Goal: Navigation & Orientation: Find specific page/section

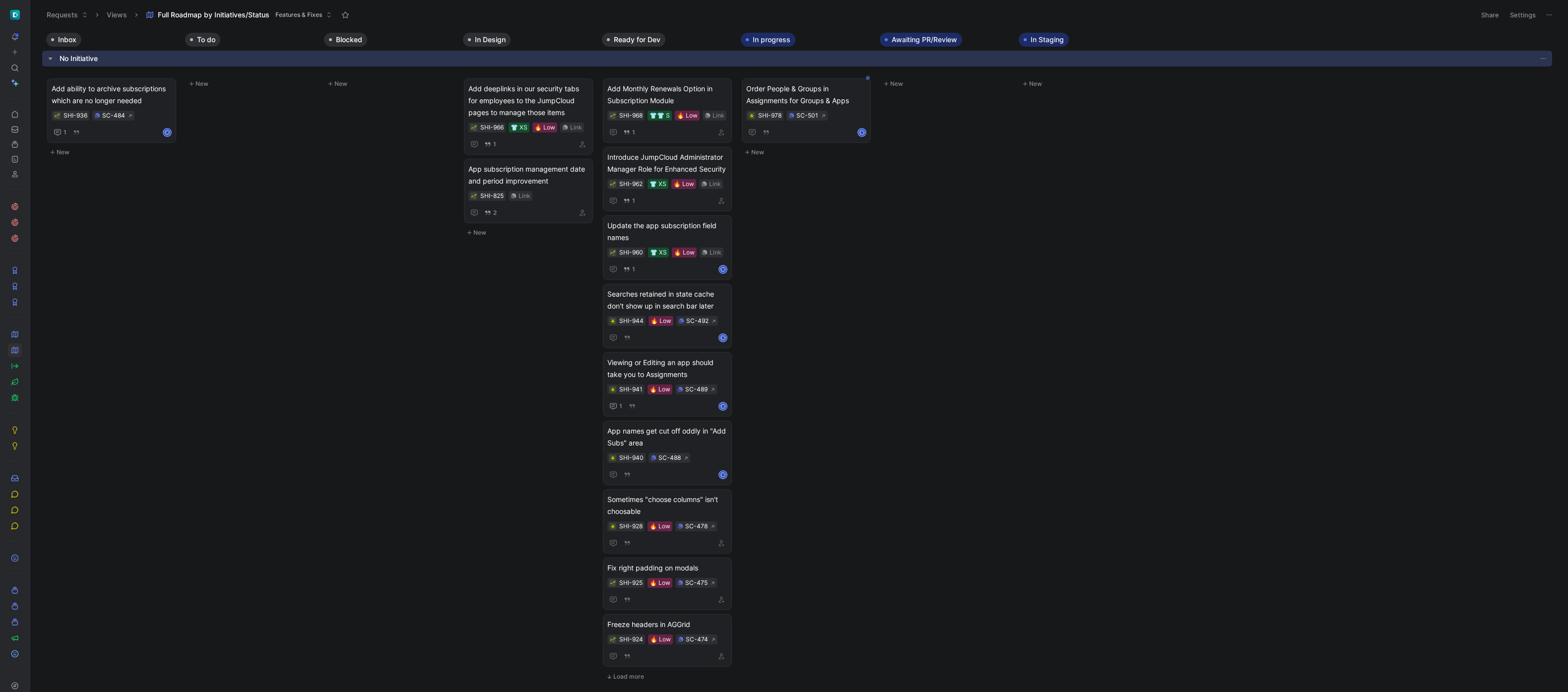
scroll to position [856, 0]
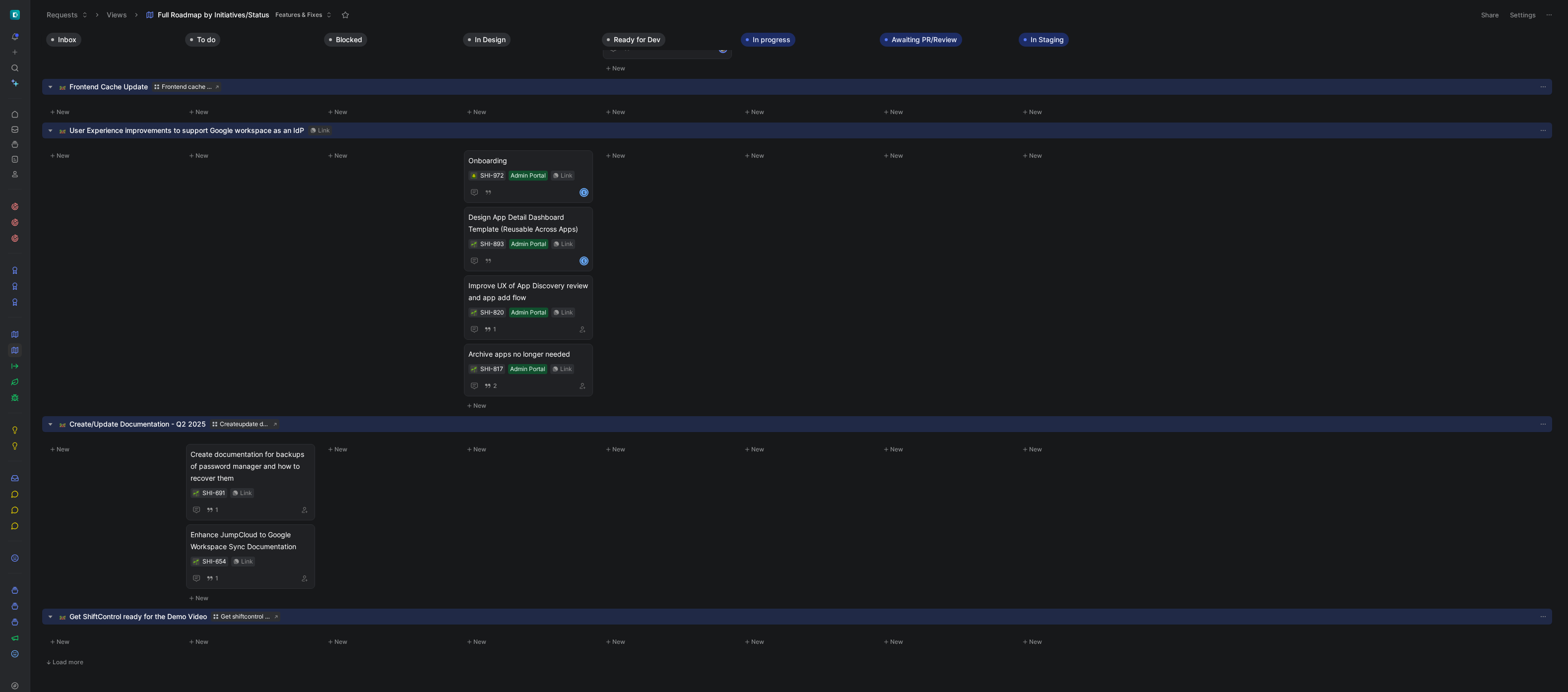
click at [15, 374] on div at bounding box center [15, 361] width 14 height 88
click at [15, 369] on icon at bounding box center [15, 366] width 8 height 8
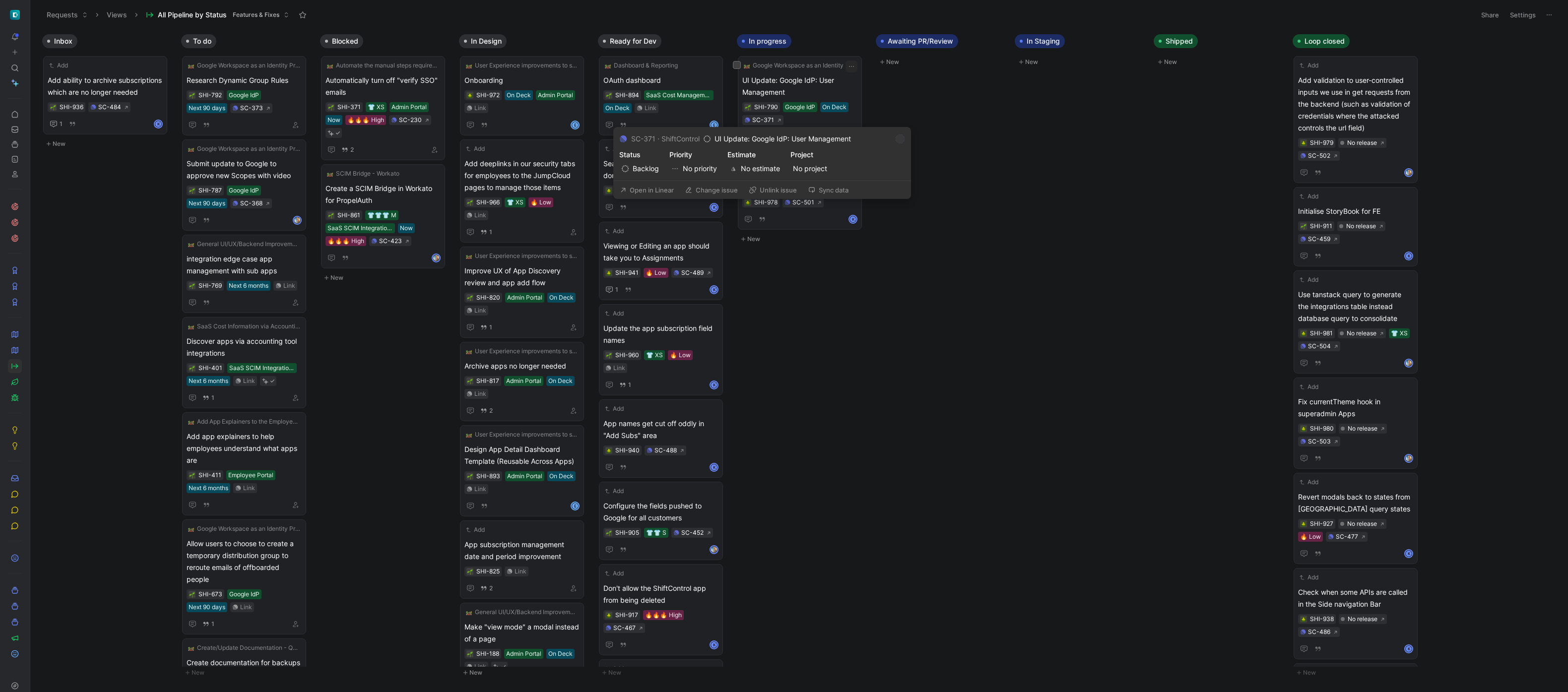
click at [654, 186] on button "Open in Linear" at bounding box center [647, 190] width 63 height 14
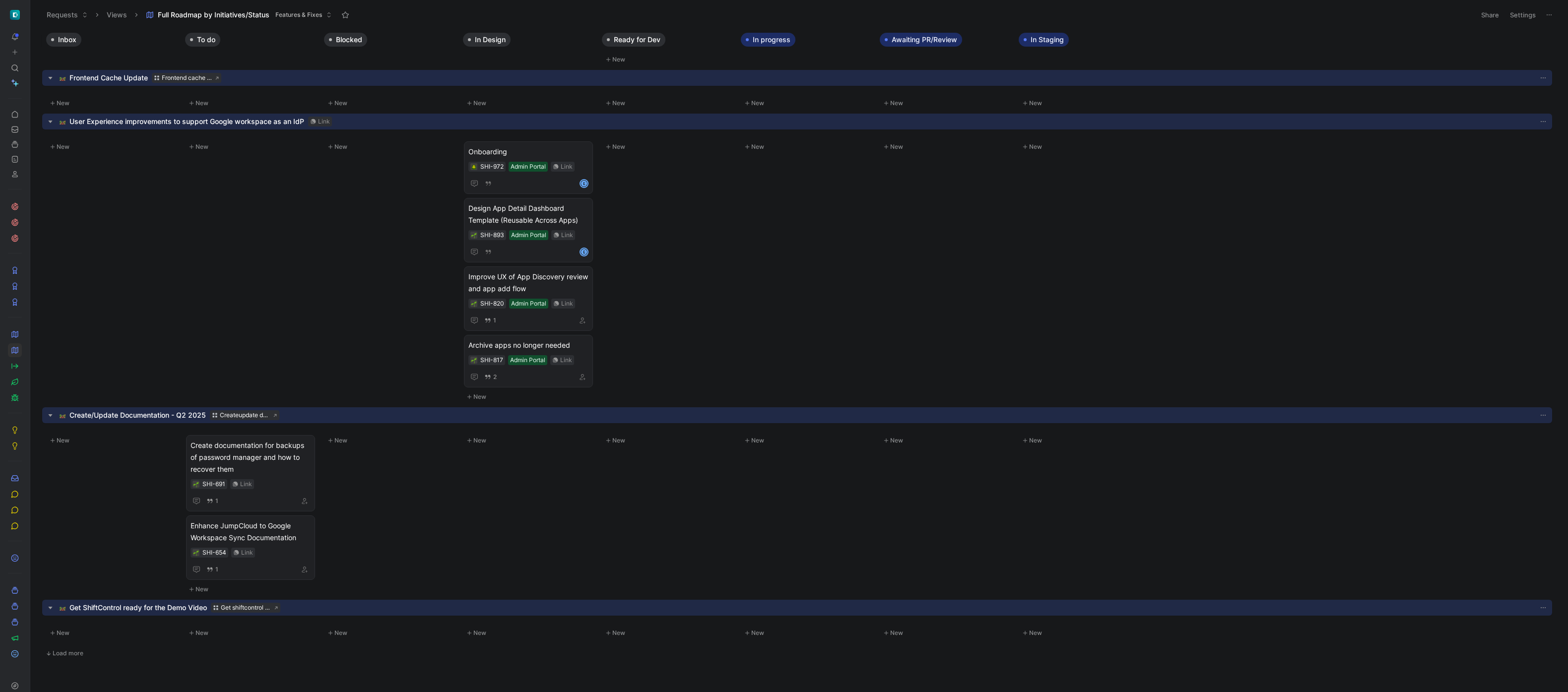
scroll to position [875, 0]
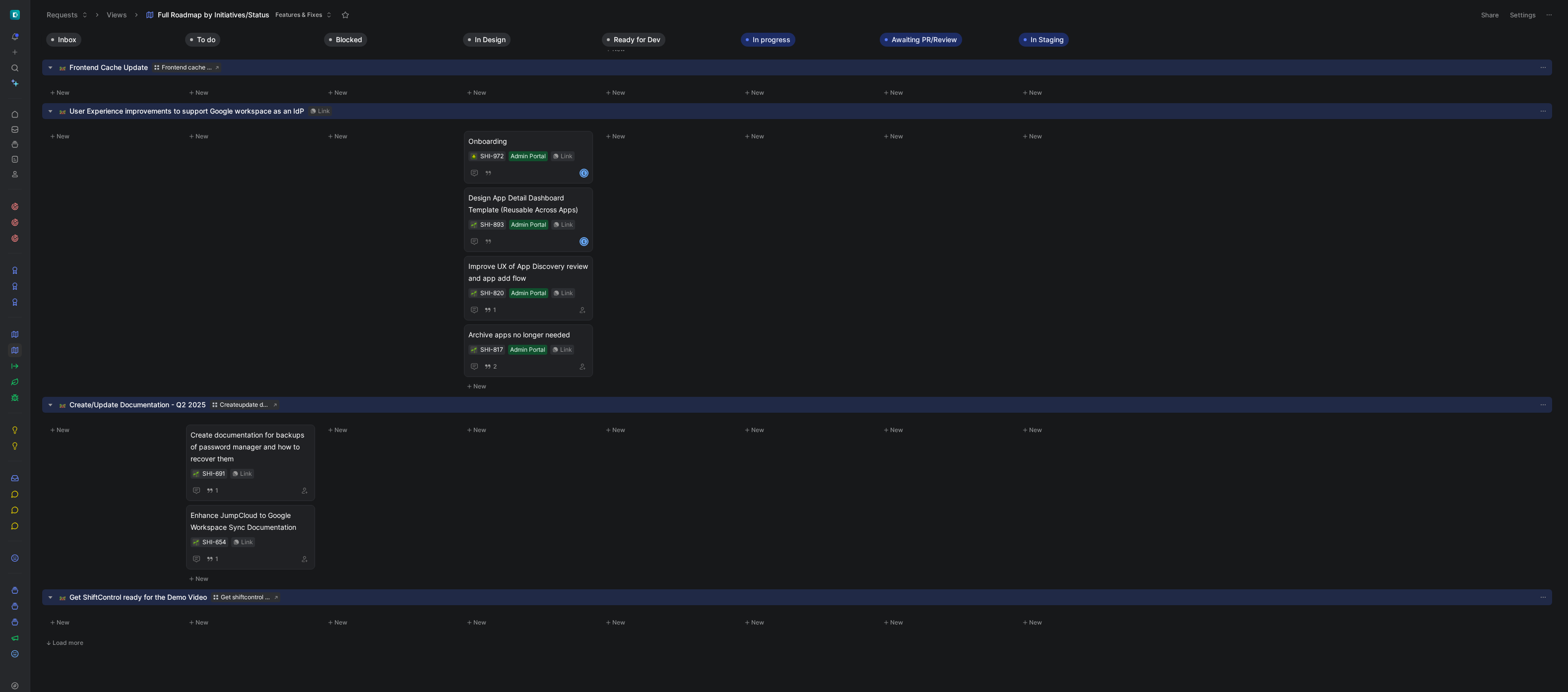
click at [68, 640] on span "Load more" at bounding box center [68, 643] width 31 height 8
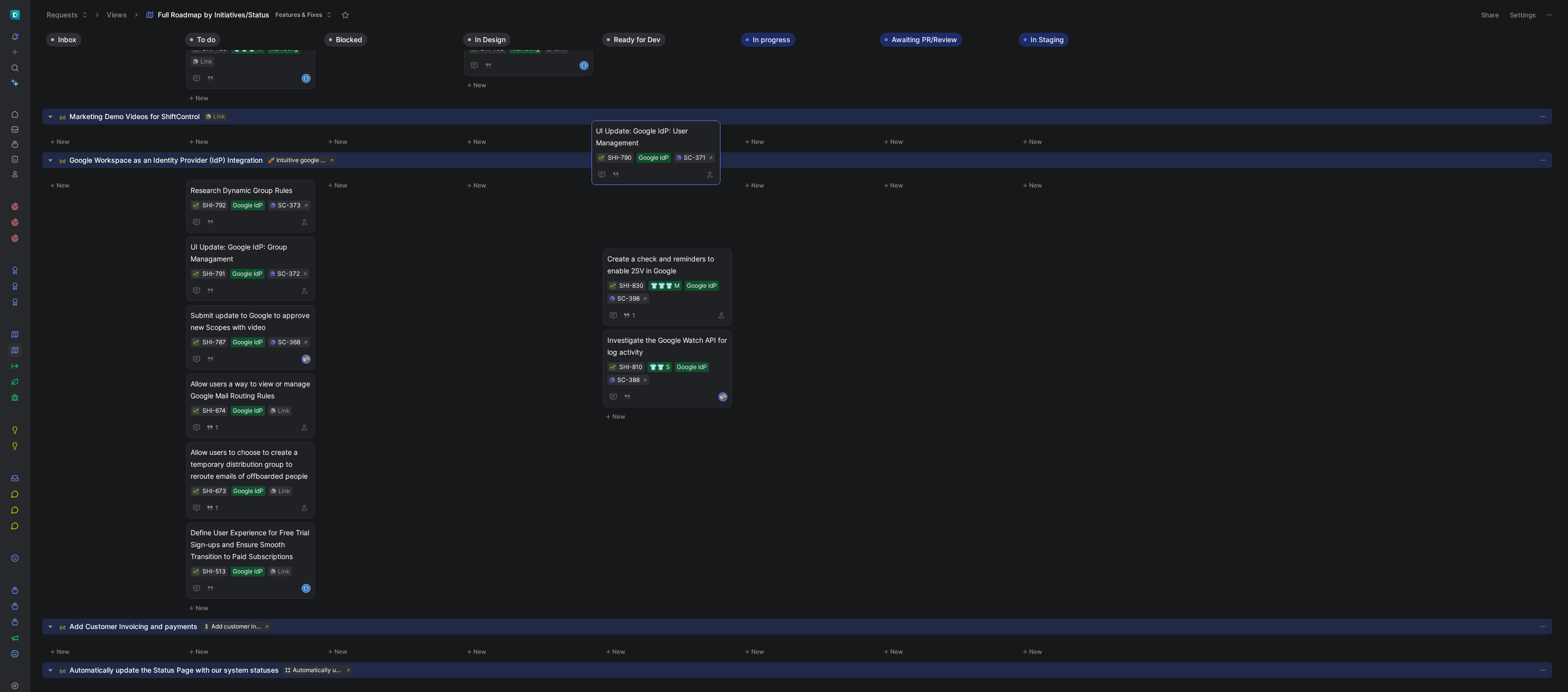
scroll to position [1510, 0]
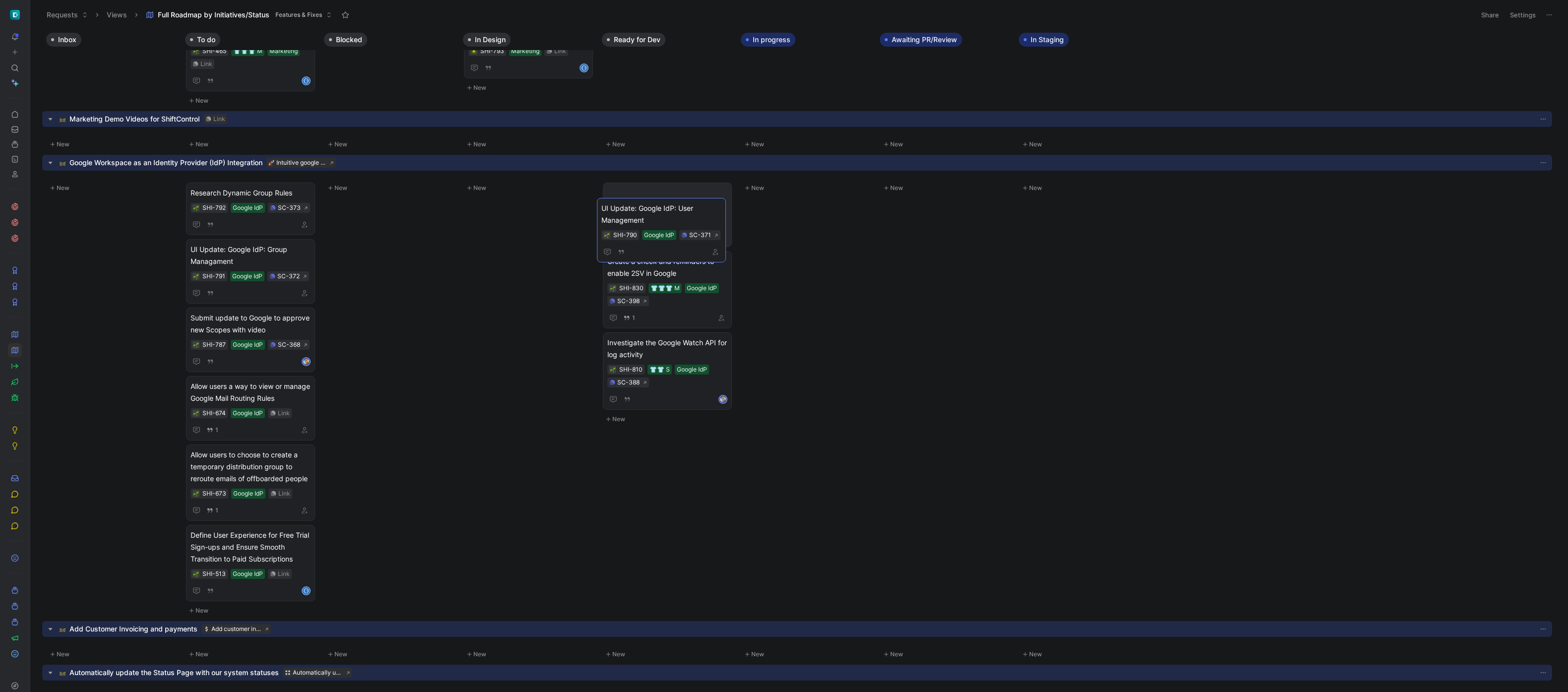
drag, startPoint x: 262, startPoint y: 266, endPoint x: 608, endPoint y: 214, distance: 349.9
drag, startPoint x: 267, startPoint y: 250, endPoint x: 673, endPoint y: 204, distance: 408.6
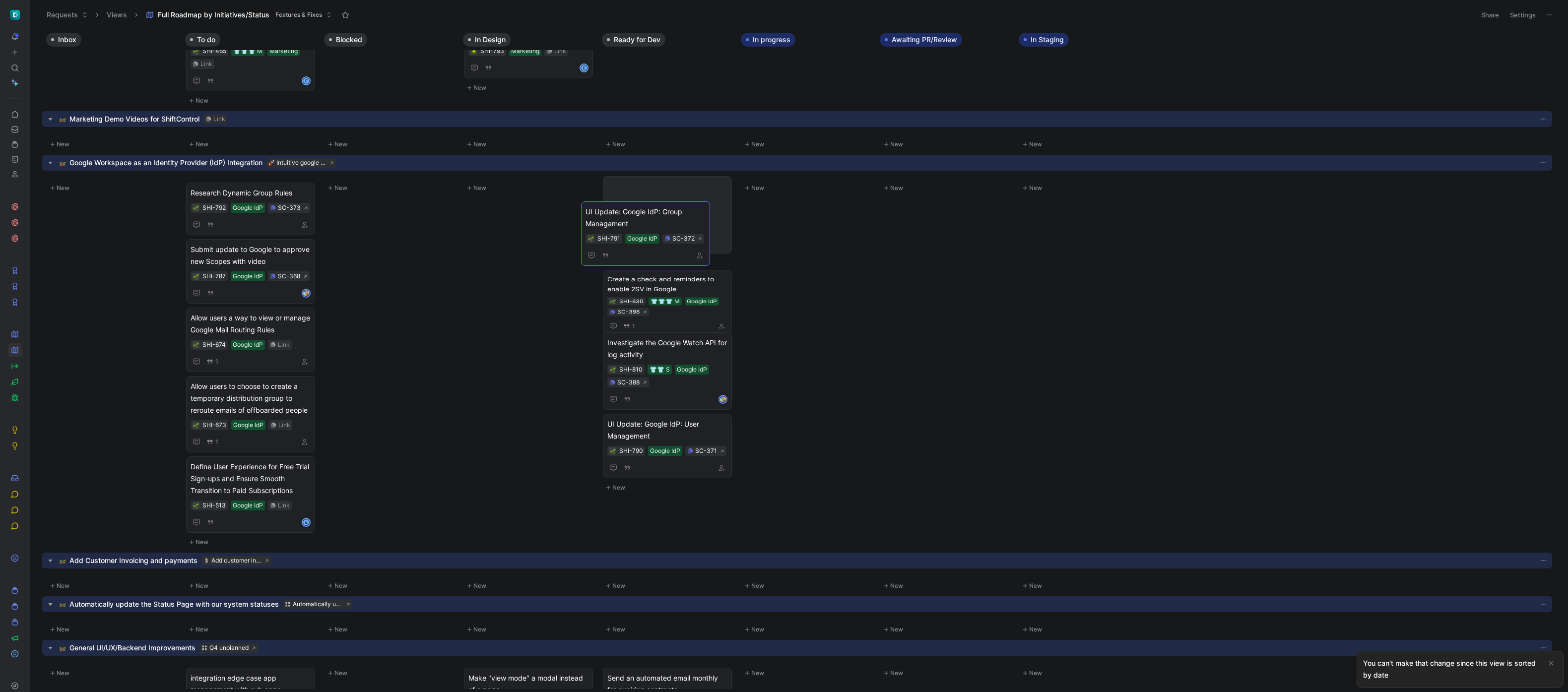
drag, startPoint x: 651, startPoint y: 228, endPoint x: 671, endPoint y: 214, distance: 24.4
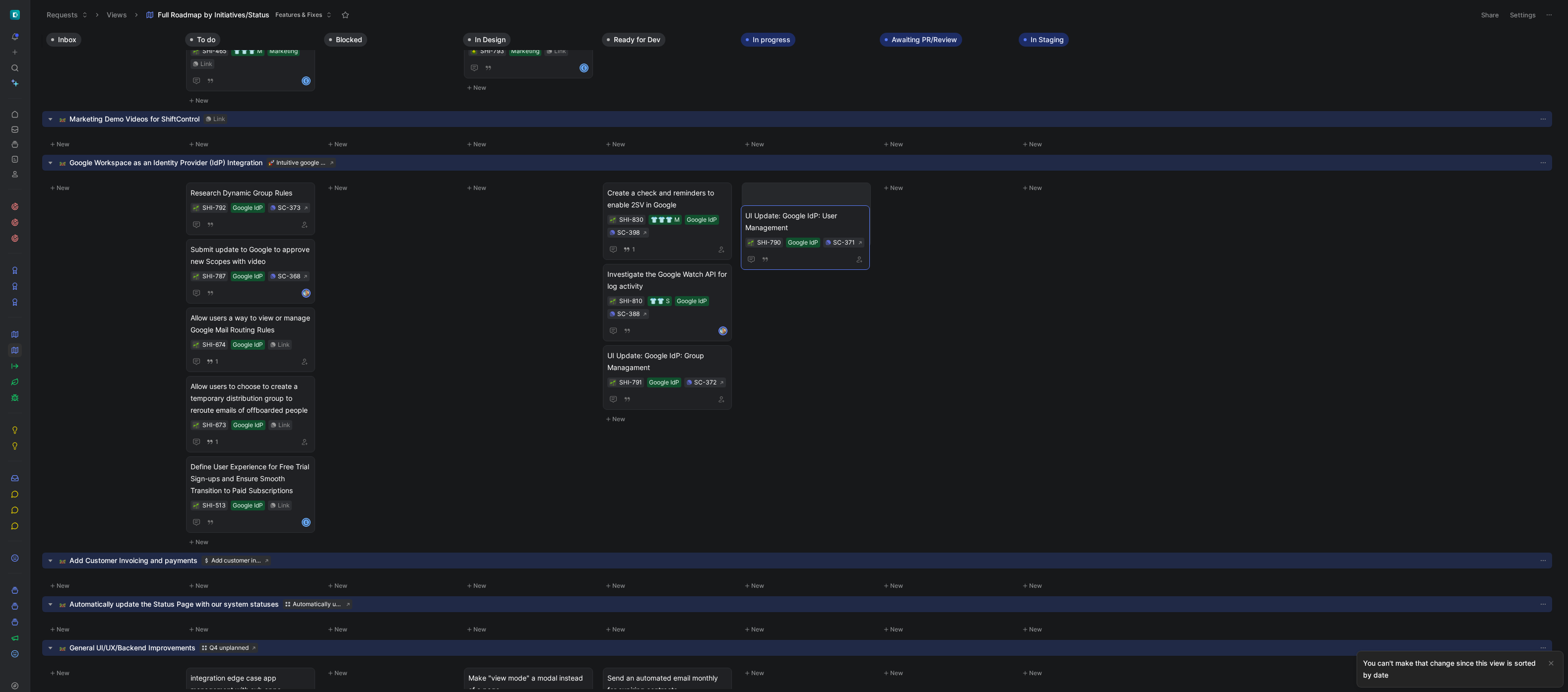
drag, startPoint x: 684, startPoint y: 427, endPoint x: 828, endPoint y: 278, distance: 207.2
